Goal: Book appointment/travel/reservation

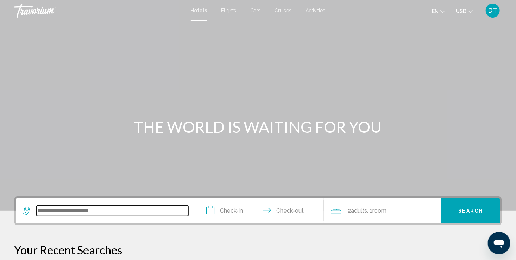
click at [61, 212] on input "Search widget" at bounding box center [113, 211] width 152 height 11
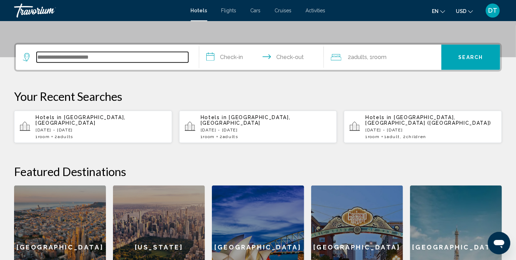
scroll to position [174, 0]
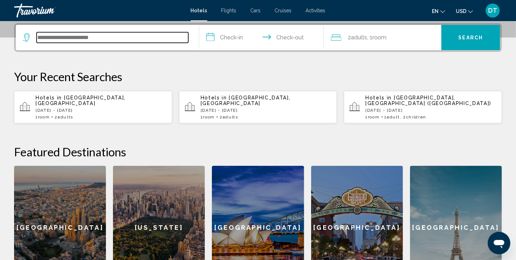
click at [67, 33] on input "Search widget" at bounding box center [113, 37] width 152 height 11
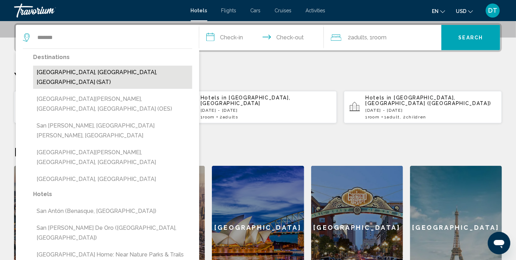
click at [101, 71] on button "San Antonio, TX, United States (SAT)" at bounding box center [112, 77] width 159 height 23
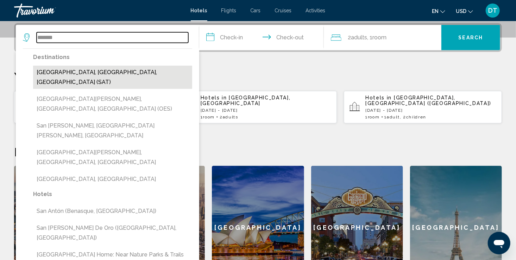
type input "**********"
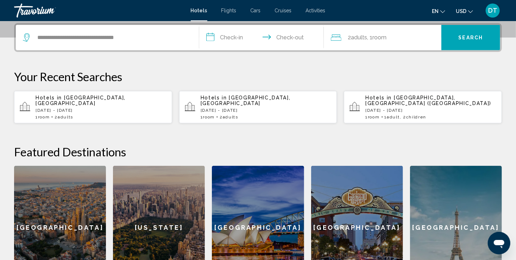
click at [227, 40] on input "**********" at bounding box center [262, 38] width 127 height 27
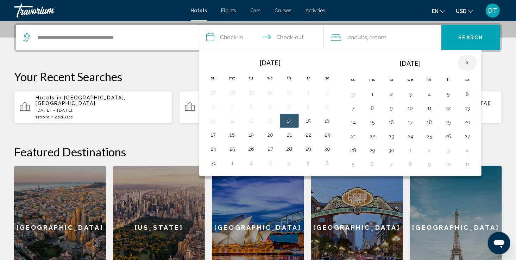
click at [462, 61] on th "Next month" at bounding box center [467, 62] width 19 height 15
click at [428, 121] on button "16" at bounding box center [429, 123] width 11 height 10
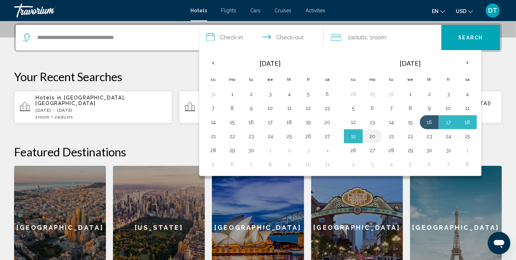
click at [373, 136] on button "20" at bounding box center [372, 137] width 11 height 10
type input "**********"
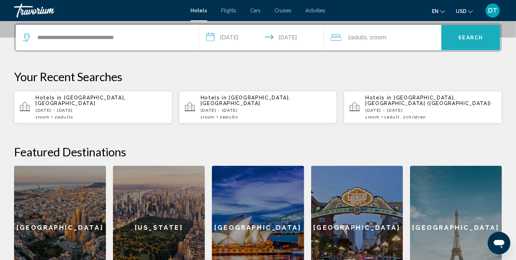
click at [471, 39] on span "Search" at bounding box center [471, 38] width 25 height 6
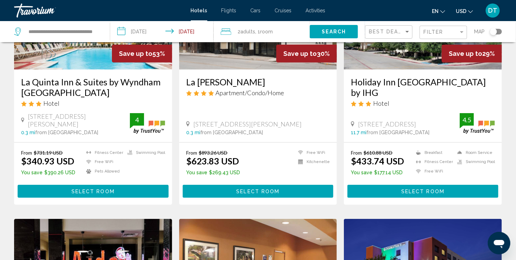
scroll to position [112, 0]
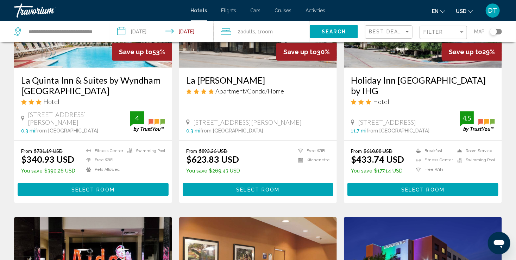
drag, startPoint x: 462, startPoint y: 33, endPoint x: 388, endPoint y: 204, distance: 186.5
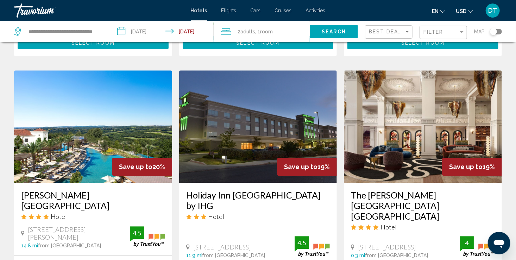
click at [240, 149] on img "Main content" at bounding box center [258, 126] width 158 height 113
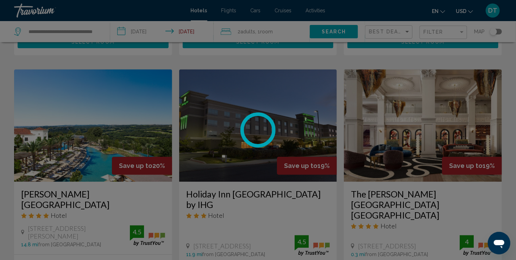
scroll to position [777, 0]
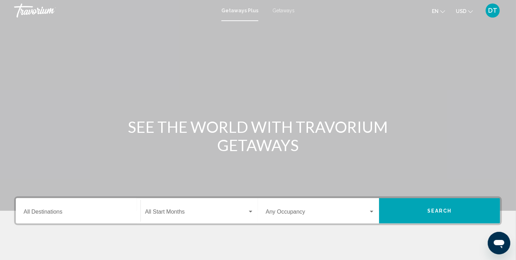
click at [68, 209] on div "Destination All Destinations" at bounding box center [78, 211] width 109 height 22
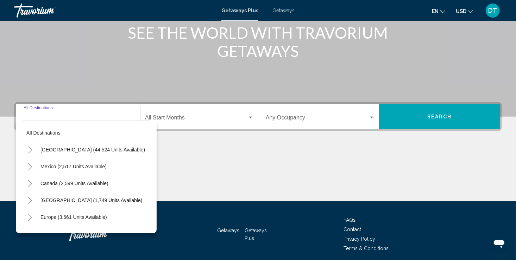
scroll to position [121, 0]
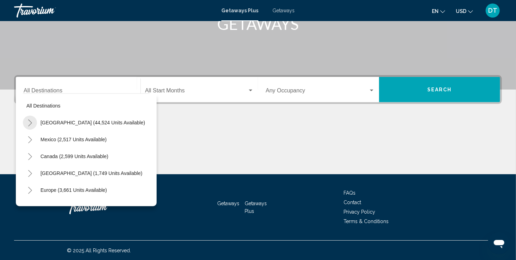
click at [30, 121] on icon "Toggle United States (44,524 units available)" at bounding box center [30, 123] width 4 height 7
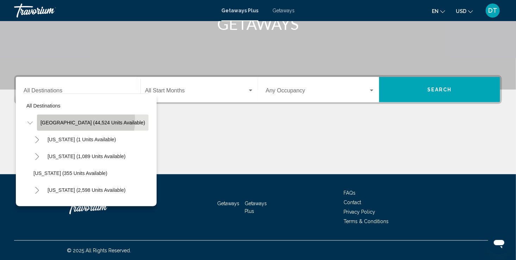
click at [86, 120] on span "[GEOGRAPHIC_DATA] (44,524 units available)" at bounding box center [92, 123] width 105 height 6
type input "**********"
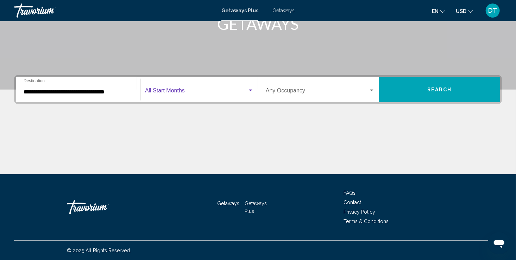
drag, startPoint x: 250, startPoint y: 90, endPoint x: 170, endPoint y: 90, distance: 79.9
click at [170, 90] on span "Search widget" at bounding box center [196, 92] width 102 height 6
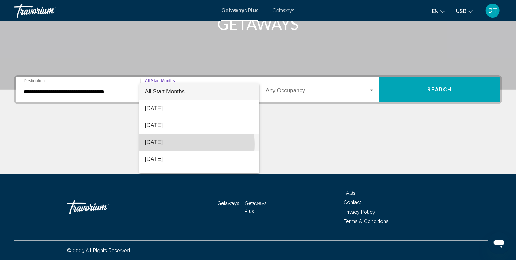
click at [179, 145] on span "[DATE]" at bounding box center [199, 142] width 109 height 17
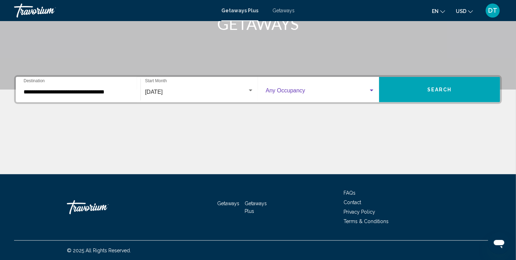
click at [372, 90] on div "Search widget" at bounding box center [372, 91] width 4 height 2
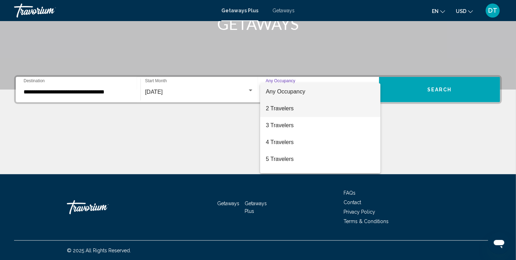
click at [294, 105] on span "2 Travelers" at bounding box center [320, 108] width 109 height 17
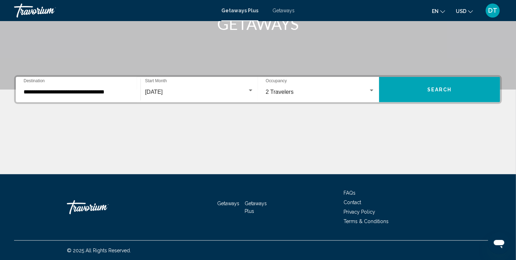
drag, startPoint x: 450, startPoint y: 90, endPoint x: 464, endPoint y: 89, distance: 13.8
drag, startPoint x: 464, startPoint y: 89, endPoint x: 469, endPoint y: 88, distance: 5.3
click at [469, 88] on button "Search" at bounding box center [439, 89] width 121 height 25
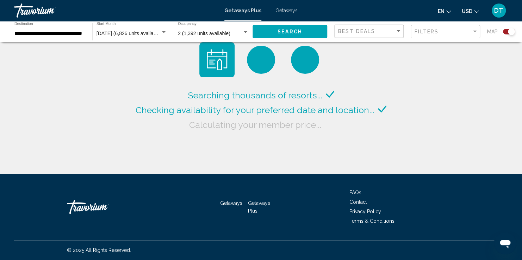
click at [288, 13] on div "Getaways Plus Getaways en English Español Français Italiano Português русский U…" at bounding box center [261, 10] width 522 height 15
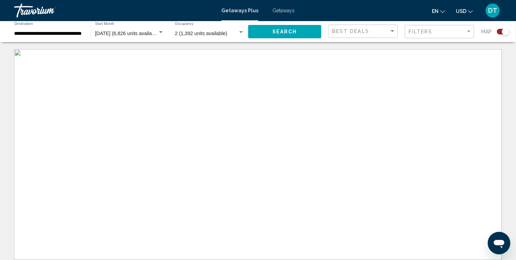
click at [285, 11] on span "Getaways" at bounding box center [283, 11] width 22 height 6
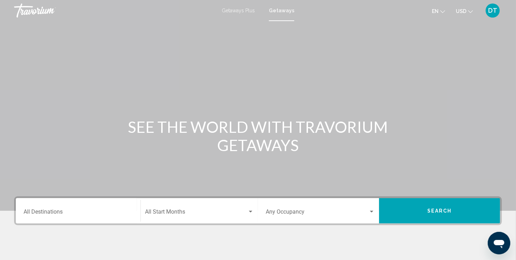
click at [284, 11] on span "Getaways" at bounding box center [281, 11] width 25 height 6
click at [118, 209] on div "Destination All Destinations" at bounding box center [78, 211] width 109 height 22
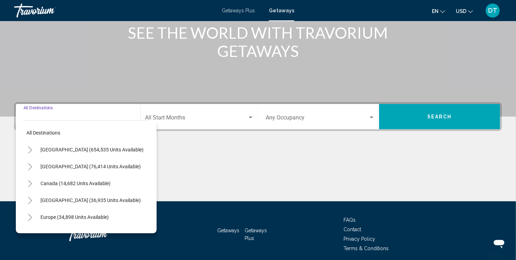
scroll to position [121, 0]
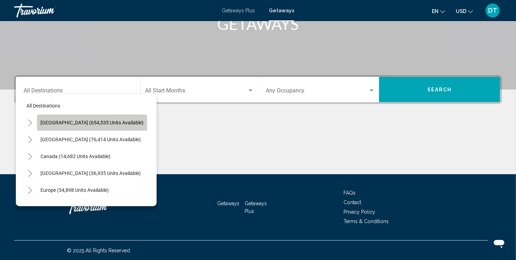
click at [106, 123] on span "[GEOGRAPHIC_DATA] (654,535 units available)" at bounding box center [91, 123] width 103 height 6
type input "**********"
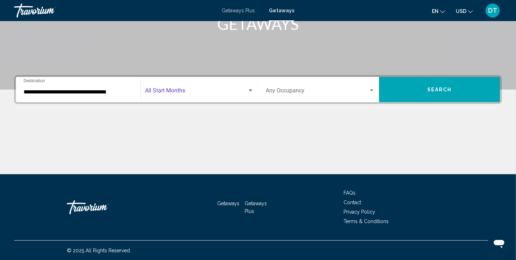
click at [251, 90] on div "Search widget" at bounding box center [251, 91] width 4 height 2
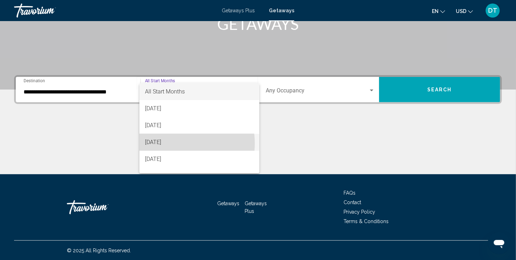
click at [174, 144] on span "[DATE]" at bounding box center [199, 142] width 109 height 17
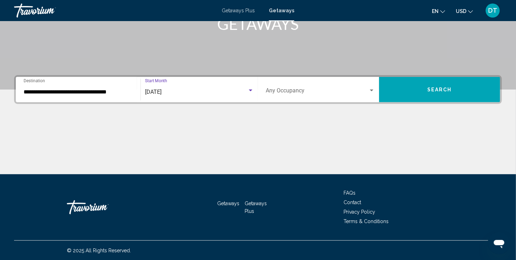
click at [370, 90] on div "Search widget" at bounding box center [372, 91] width 4 height 2
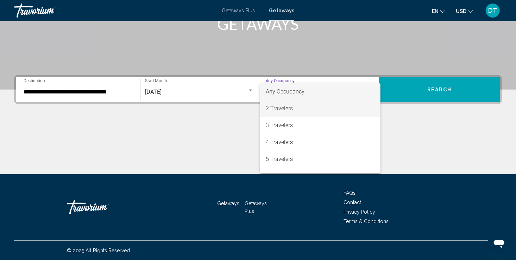
click at [296, 110] on span "2 Travelers" at bounding box center [320, 108] width 109 height 17
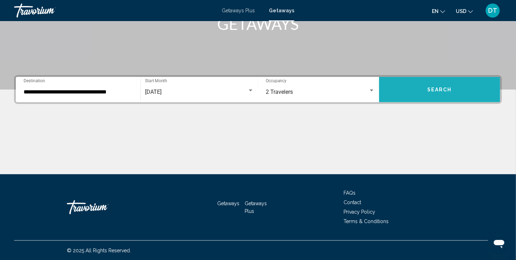
click at [461, 92] on button "Search" at bounding box center [439, 89] width 121 height 25
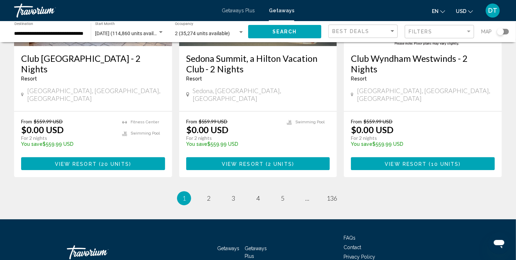
scroll to position [918, 0]
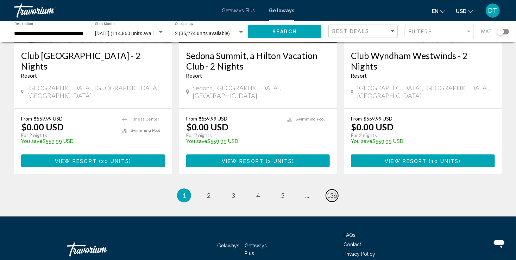
click at [335, 192] on span "136" at bounding box center [332, 196] width 11 height 8
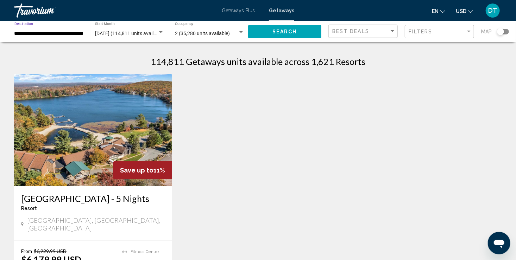
click at [50, 33] on input "**********" at bounding box center [48, 34] width 69 height 6
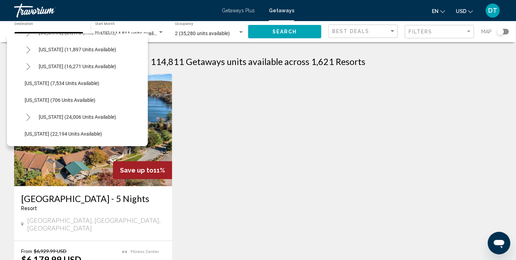
scroll to position [643, 0]
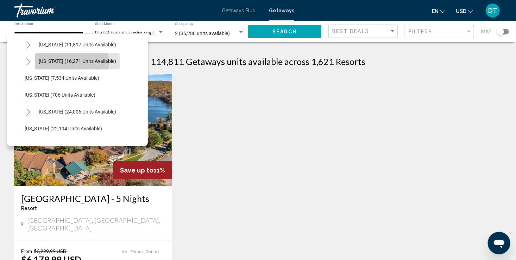
click at [69, 62] on span "[US_STATE] (16,271 units available)" at bounding box center [77, 62] width 77 height 6
type input "**********"
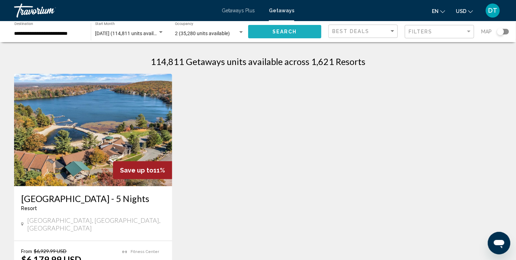
click at [295, 34] on span "Search" at bounding box center [284, 32] width 25 height 6
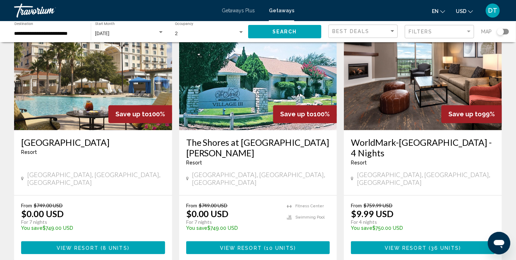
scroll to position [577, 0]
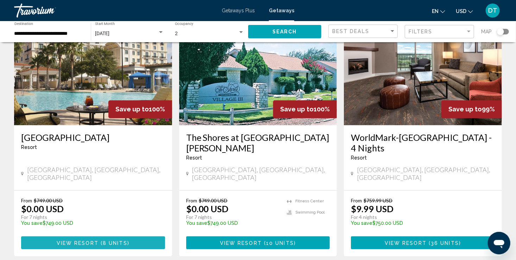
click at [117, 241] on span "8 units" at bounding box center [115, 244] width 25 height 6
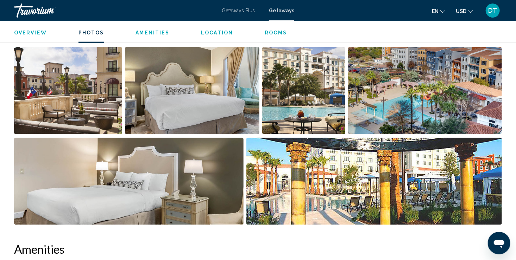
scroll to position [322, 0]
